Goal: Task Accomplishment & Management: Manage account settings

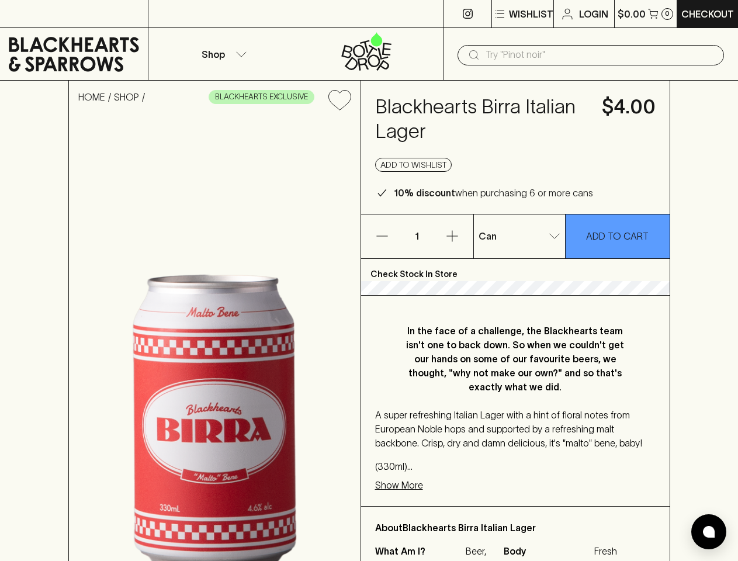
click at [522, 14] on p "Wishlist" at bounding box center [531, 14] width 44 height 14
click at [222, 54] on div at bounding box center [369, 280] width 738 height 561
click at [590, 55] on input "text" at bounding box center [599, 55] width 229 height 19
click at [339, 100] on icon "Add to wishlist" at bounding box center [339, 100] width 22 height 20
click at [414, 165] on button "Add to wishlist" at bounding box center [413, 165] width 77 height 14
